Goal: Task Accomplishment & Management: Manage account settings

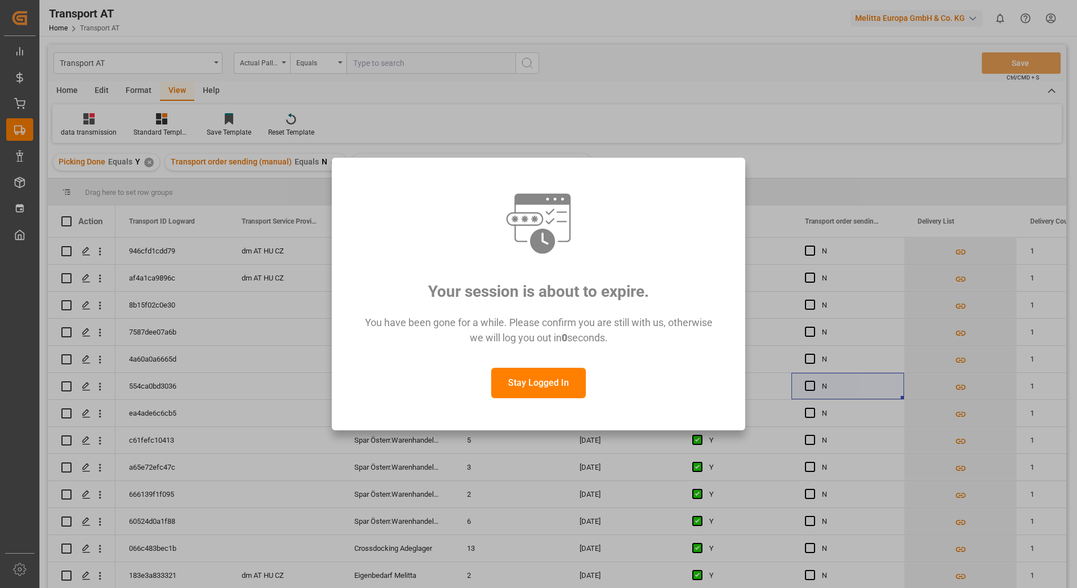
click at [553, 389] on button "Stay Logged In" at bounding box center [538, 383] width 95 height 30
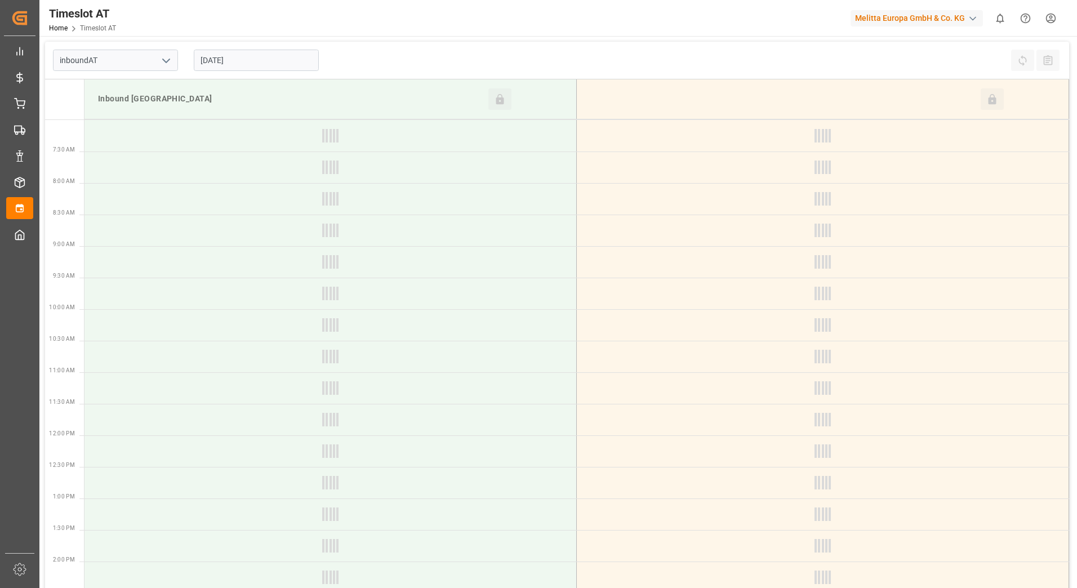
type input "Inbound AT"
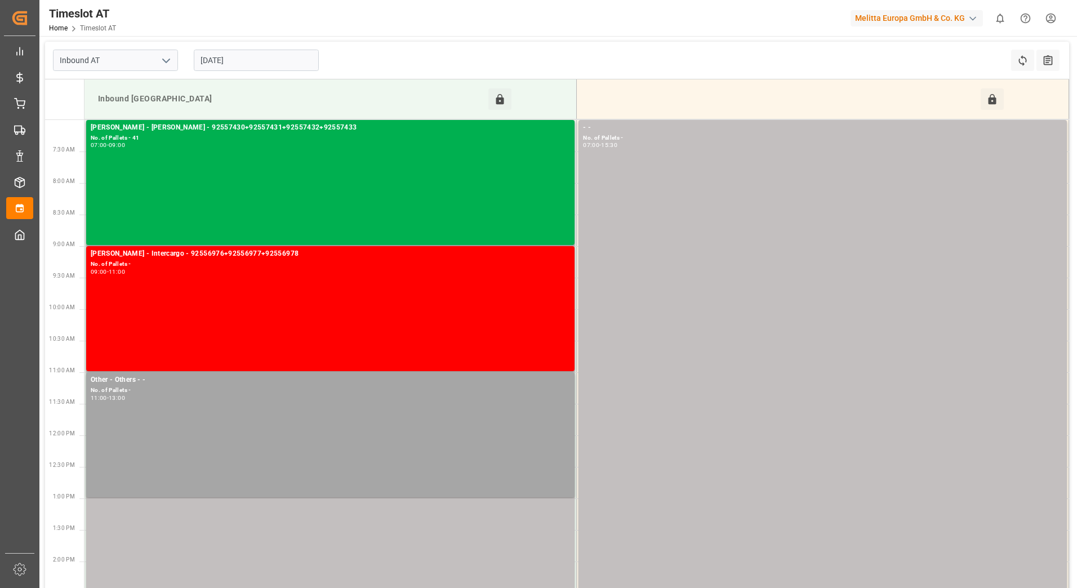
click at [255, 63] on input "[DATE]" at bounding box center [256, 60] width 125 height 21
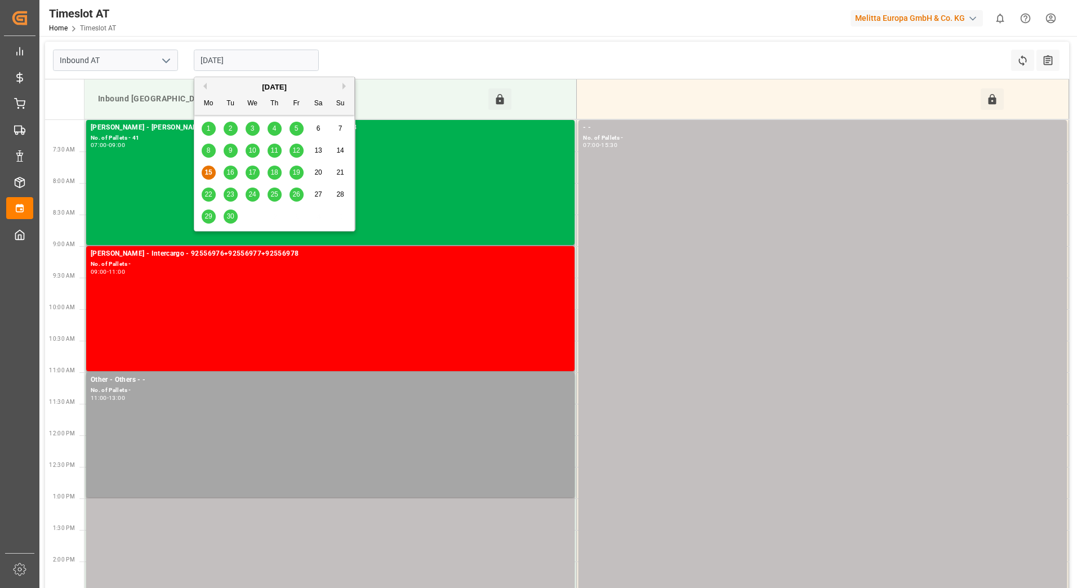
click at [231, 174] on span "16" at bounding box center [230, 172] width 7 height 8
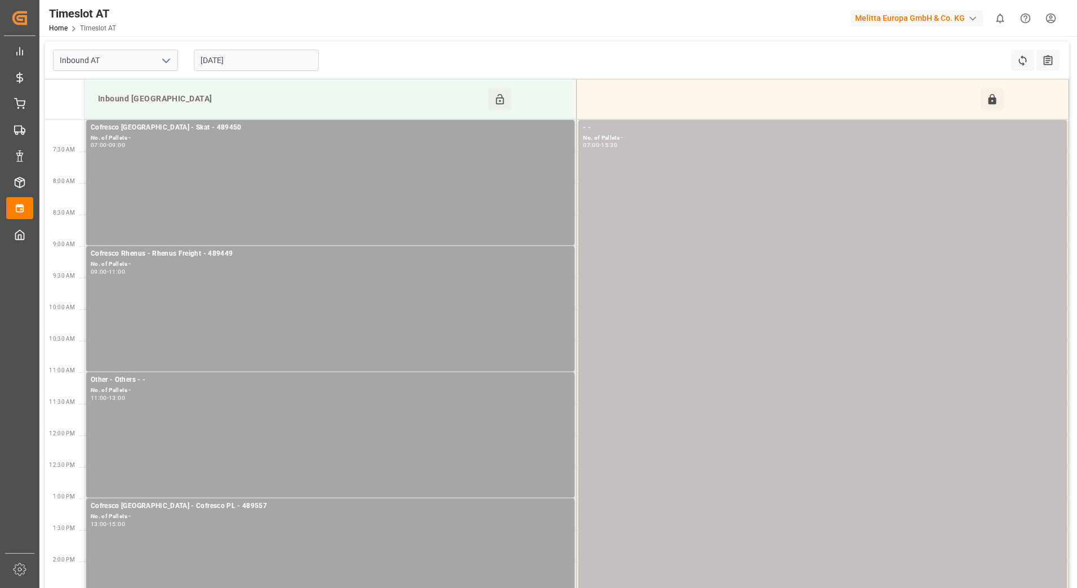
click at [233, 56] on input "[DATE]" at bounding box center [256, 60] width 125 height 21
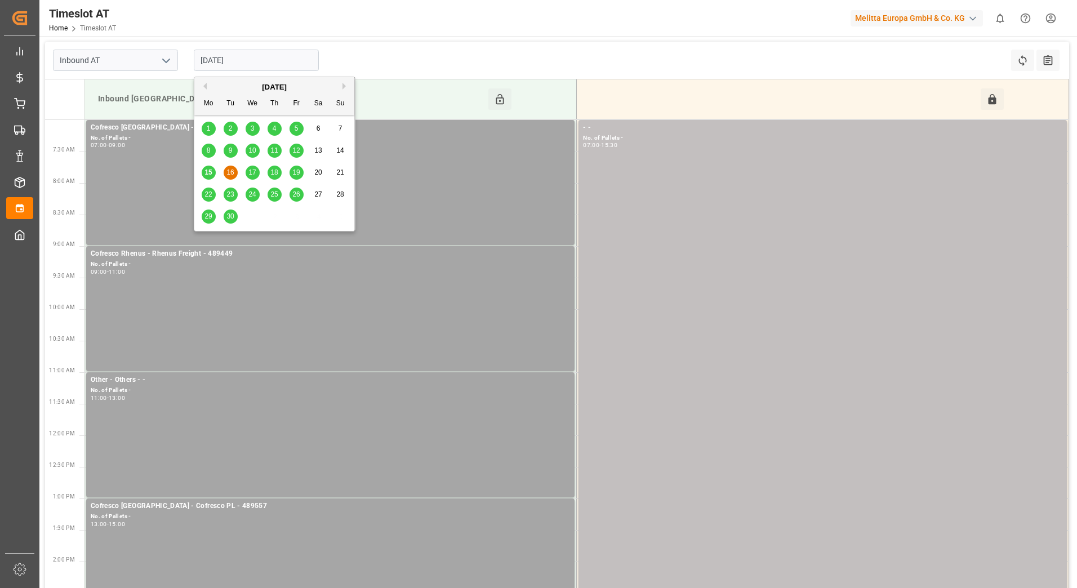
click at [254, 174] on span "17" at bounding box center [252, 172] width 7 height 8
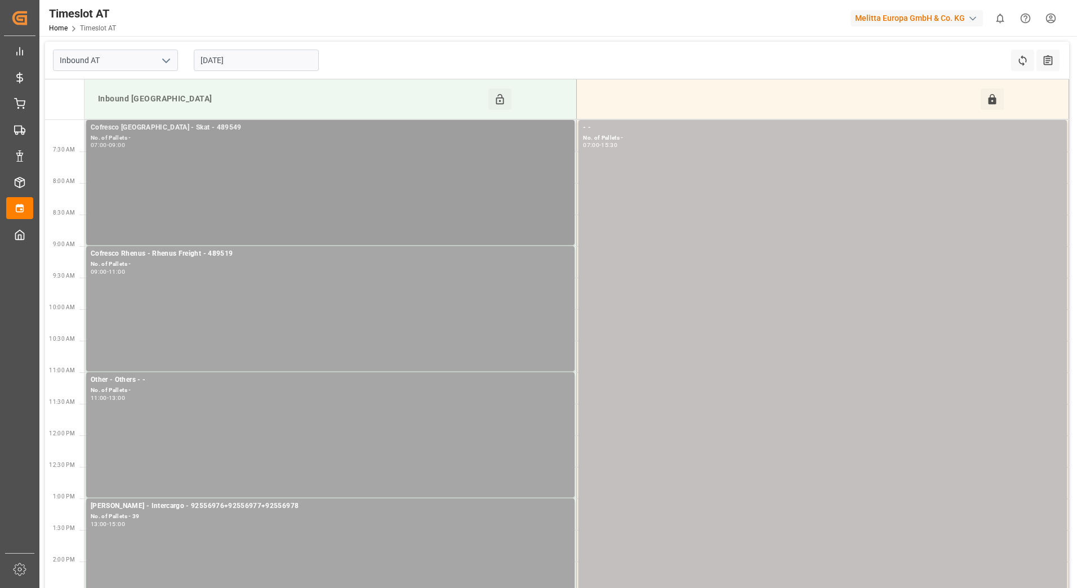
click at [271, 157] on div "Cofresco [GEOGRAPHIC_DATA] - Skat - 489549 No. of Pallets - 07:00 - 09:00" at bounding box center [331, 182] width 480 height 121
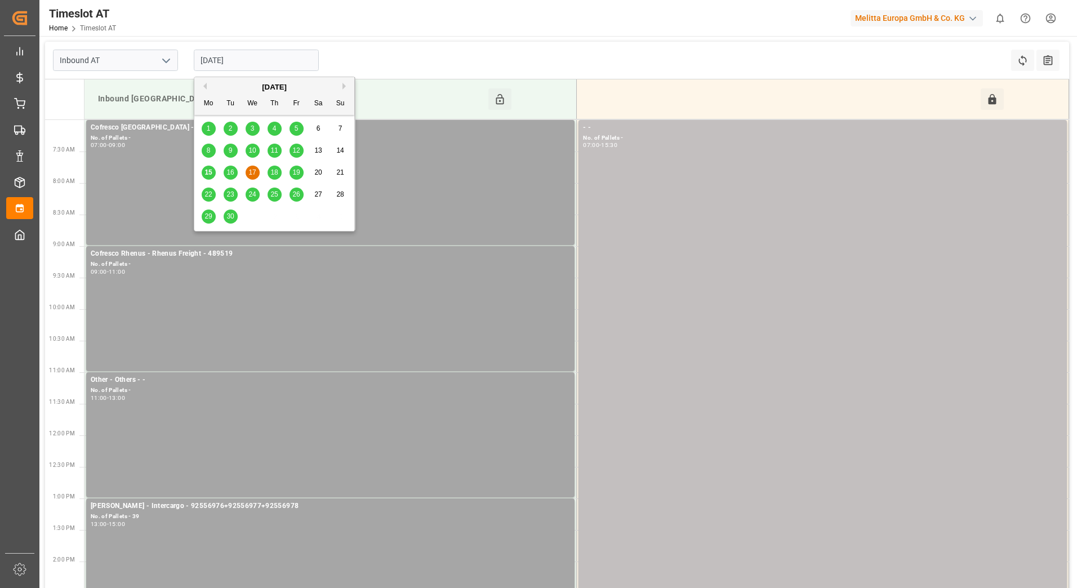
click at [263, 59] on input "[DATE]" at bounding box center [256, 60] width 125 height 21
click at [278, 173] on div "18" at bounding box center [275, 173] width 14 height 14
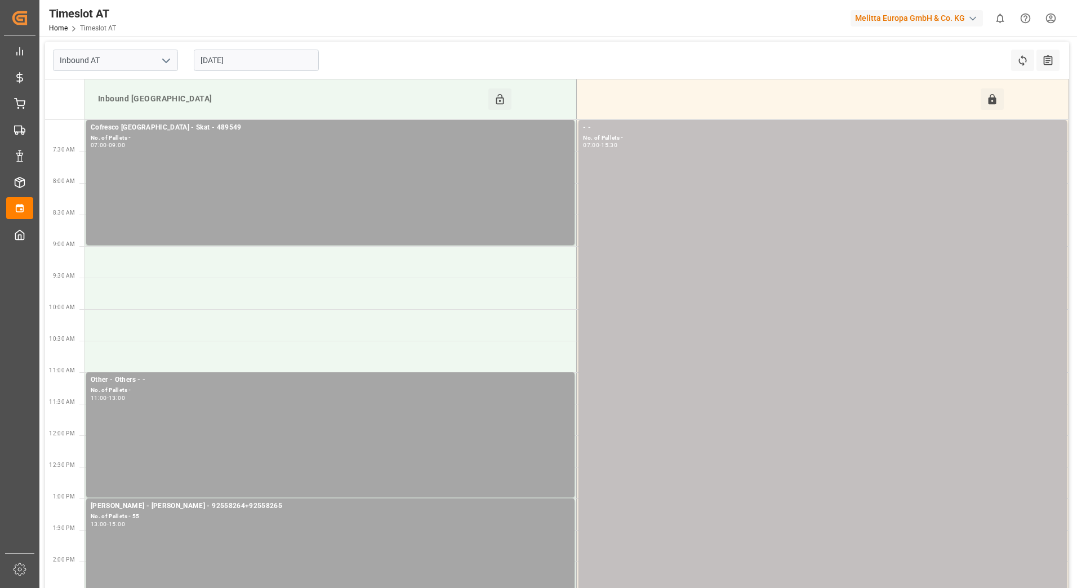
click at [273, 57] on input "[DATE]" at bounding box center [256, 60] width 125 height 21
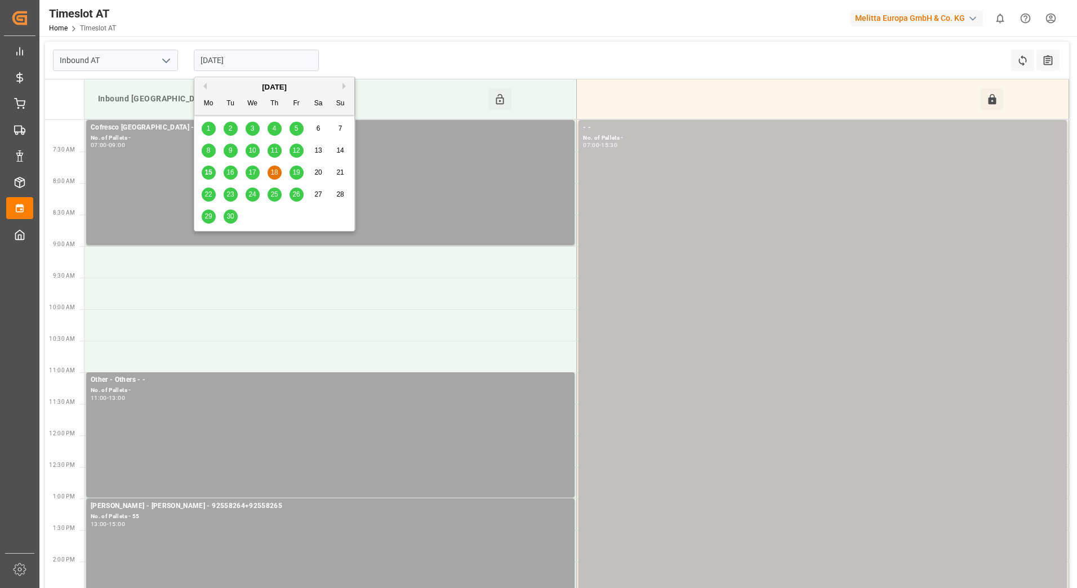
click at [254, 172] on span "17" at bounding box center [252, 172] width 7 height 8
type input "17-09-2025"
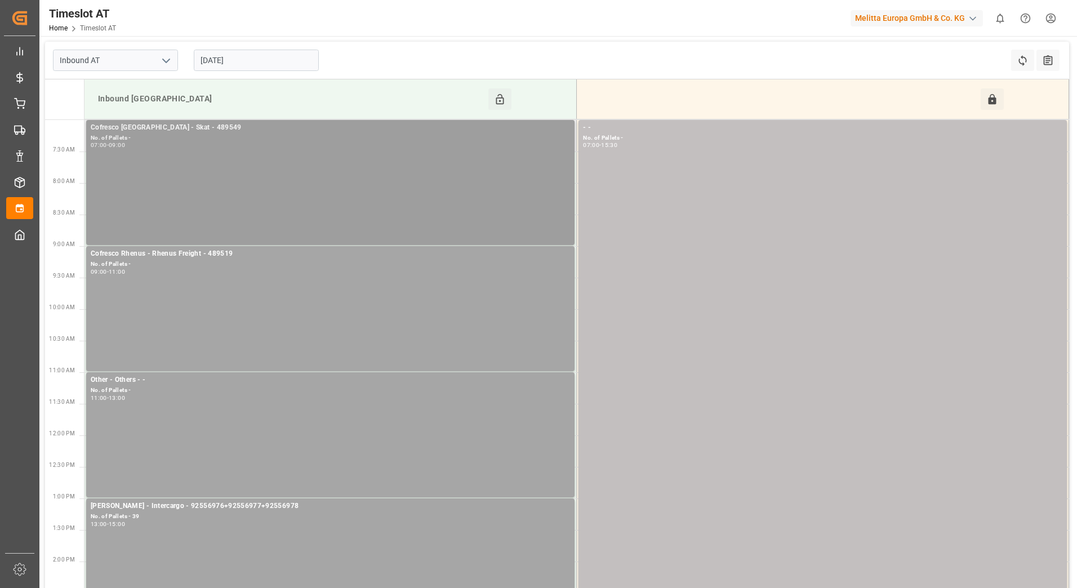
click at [264, 152] on div "Cofresco Poland - Skat - 489549 No. of Pallets - 07:00 - 09:00" at bounding box center [331, 182] width 480 height 121
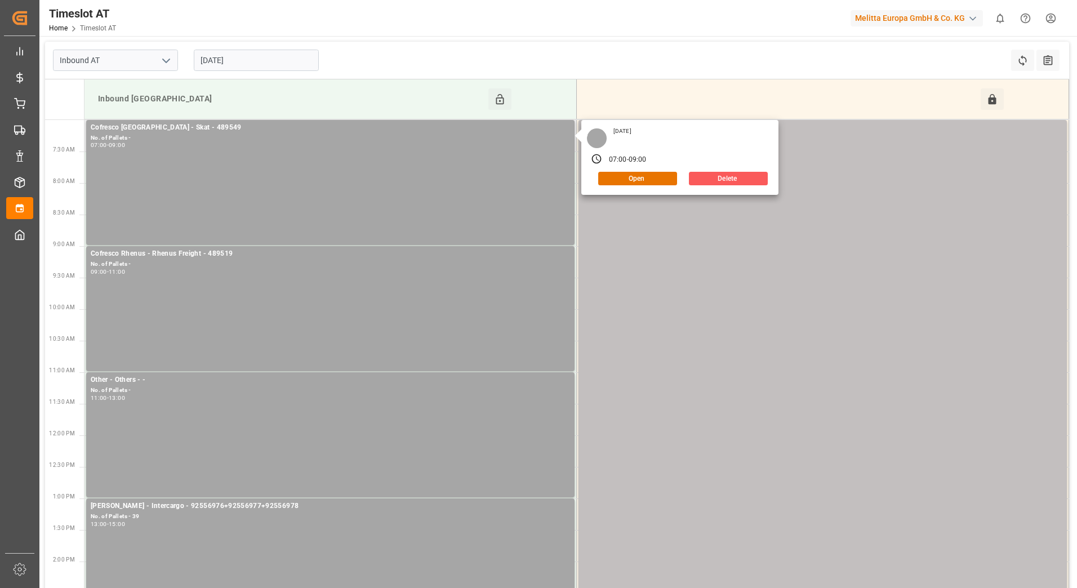
click at [736, 172] on button "Delete" at bounding box center [728, 179] width 79 height 14
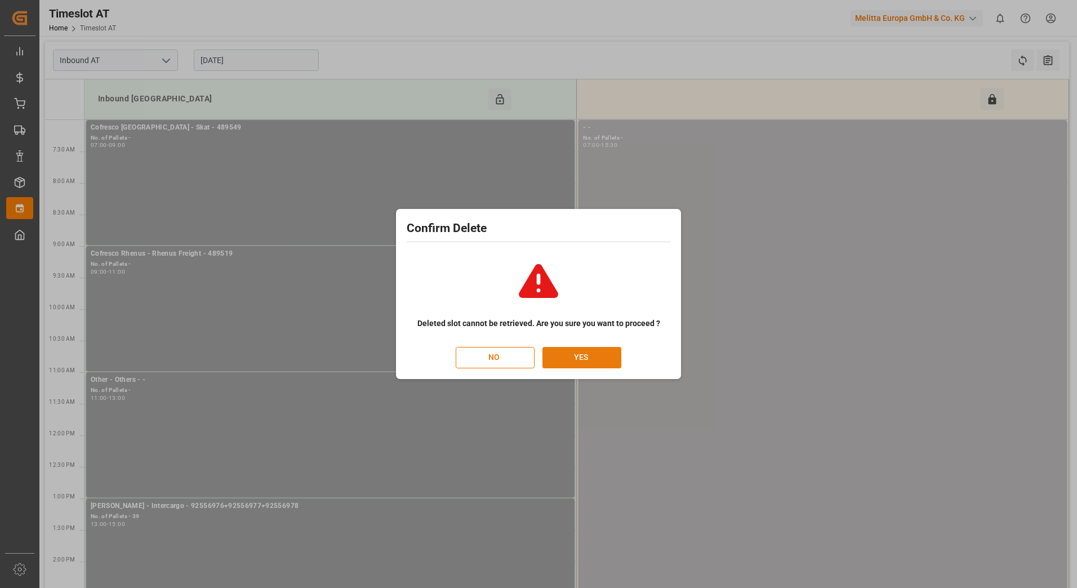
click at [567, 358] on button "YES" at bounding box center [582, 357] width 79 height 21
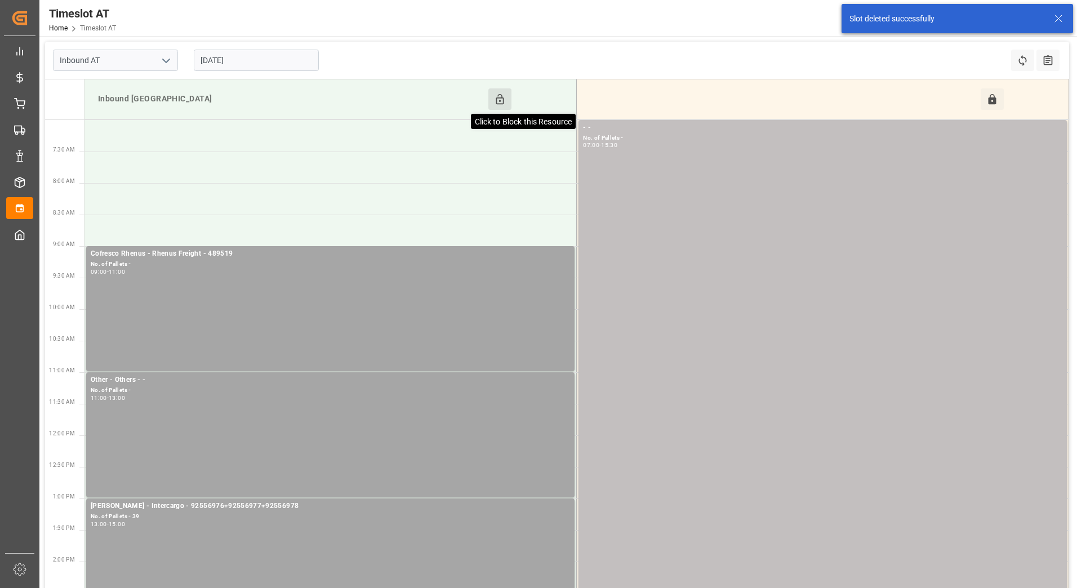
click at [498, 100] on icon at bounding box center [500, 100] width 12 height 12
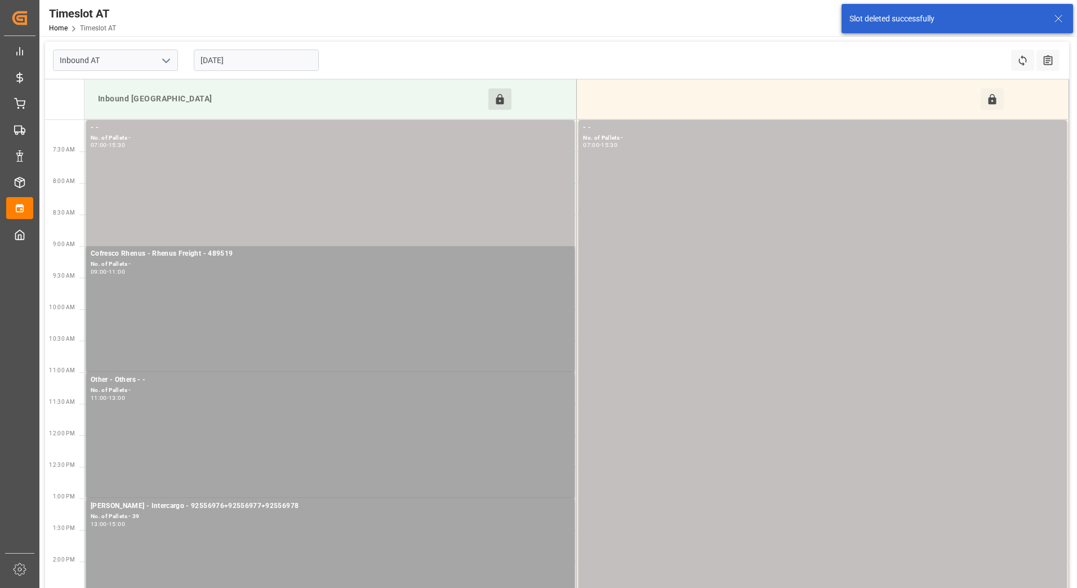
click at [271, 57] on input "17-09-2025" at bounding box center [256, 60] width 125 height 21
